Goal: Information Seeking & Learning: Learn about a topic

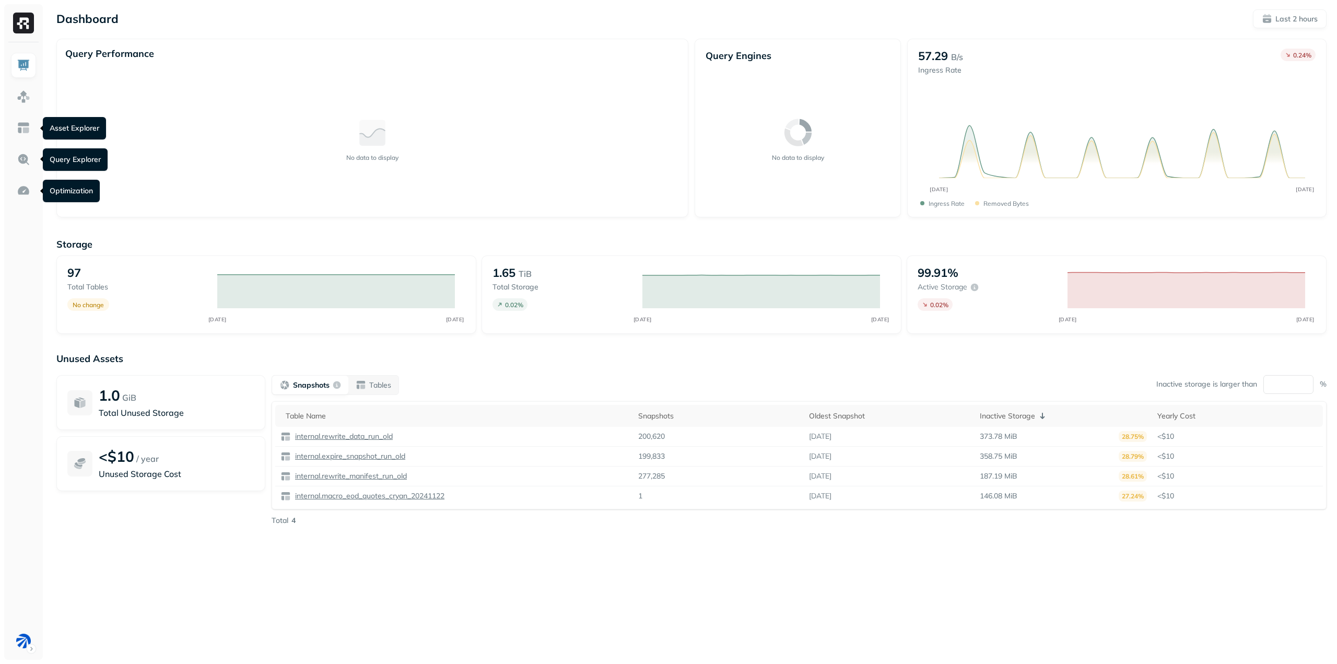
click at [27, 113] on ul at bounding box center [23, 353] width 26 height 600
click at [26, 129] on img at bounding box center [24, 128] width 14 height 14
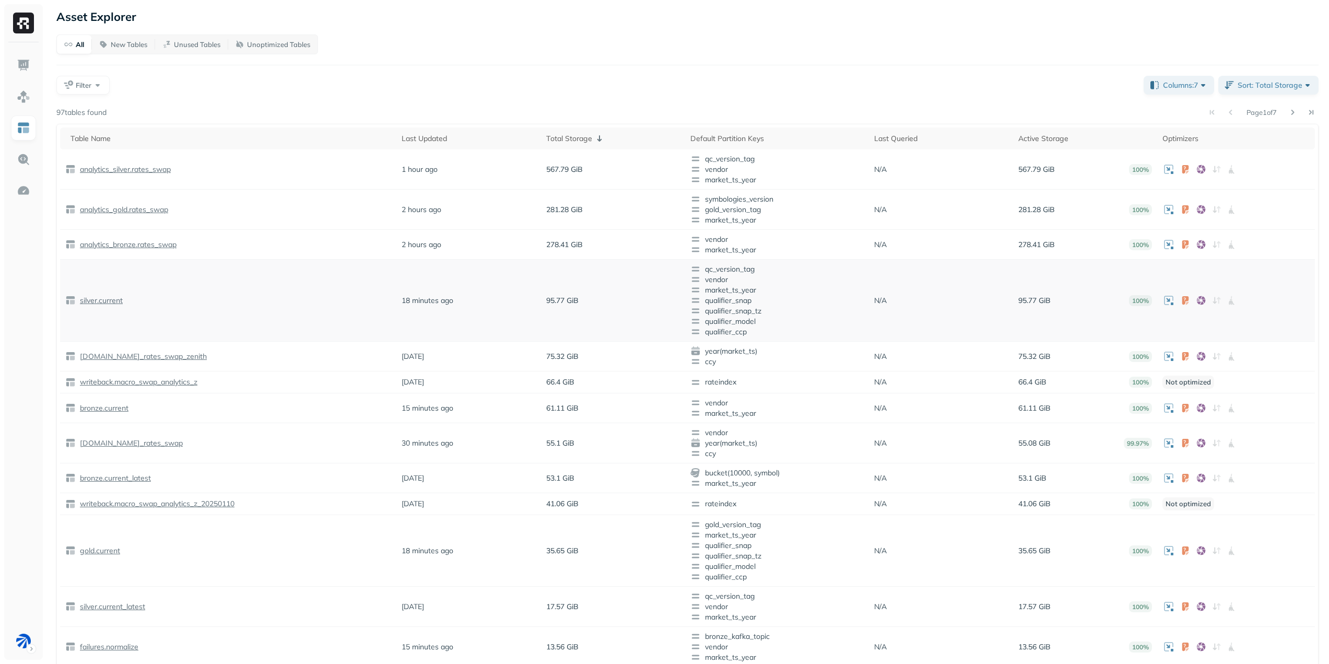
click at [102, 299] on p "silver.current" at bounding box center [100, 301] width 45 height 10
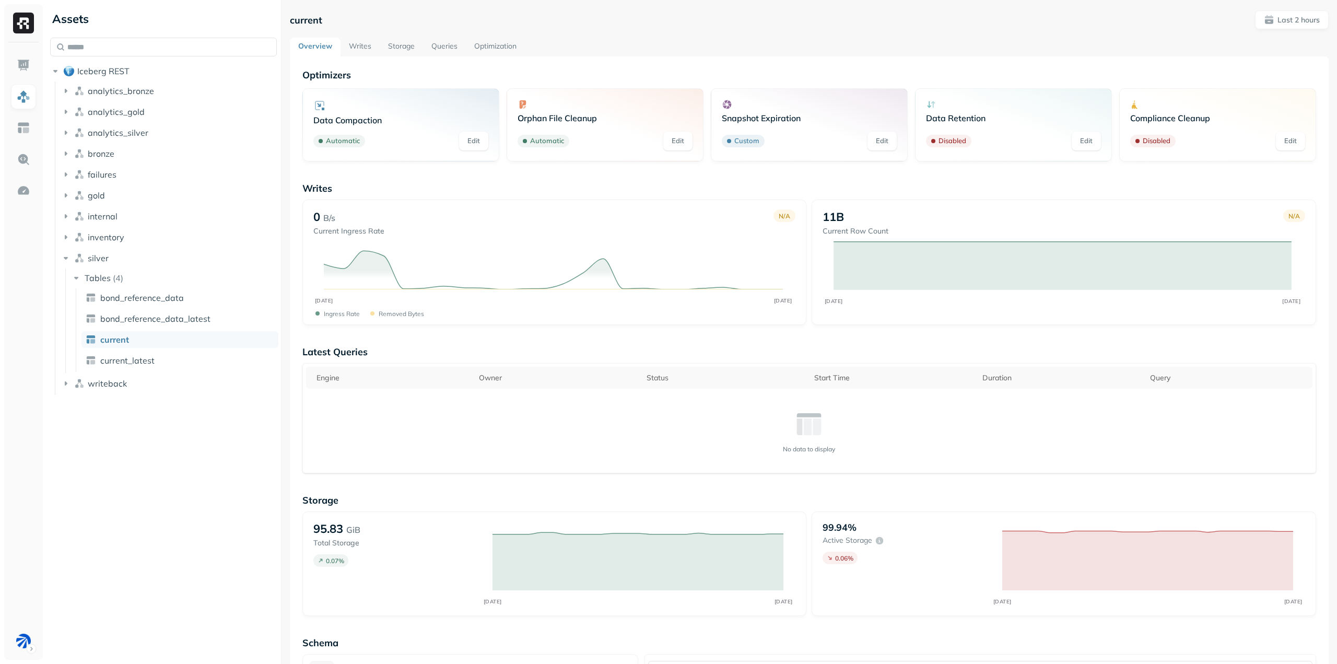
click at [357, 49] on link "Writes" at bounding box center [359, 47] width 39 height 19
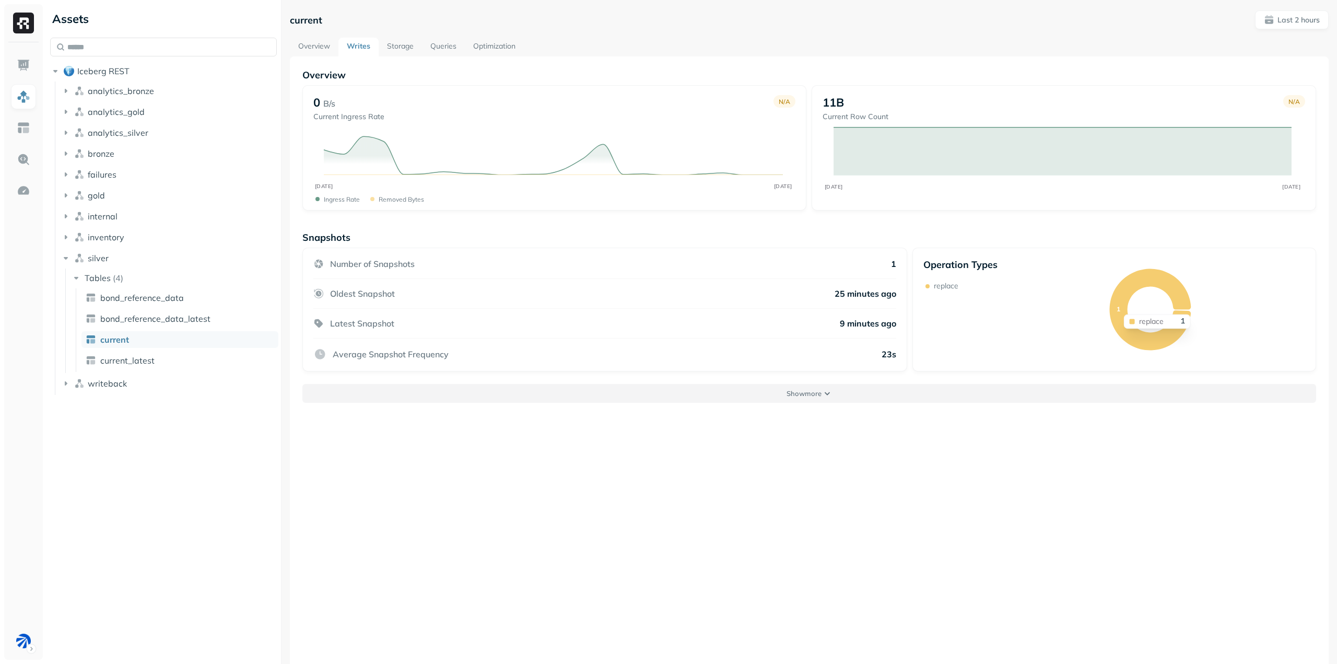
click at [821, 389] on button "Show more" at bounding box center [808, 393] width 1013 height 19
